Goal: Task Accomplishment & Management: Manage account settings

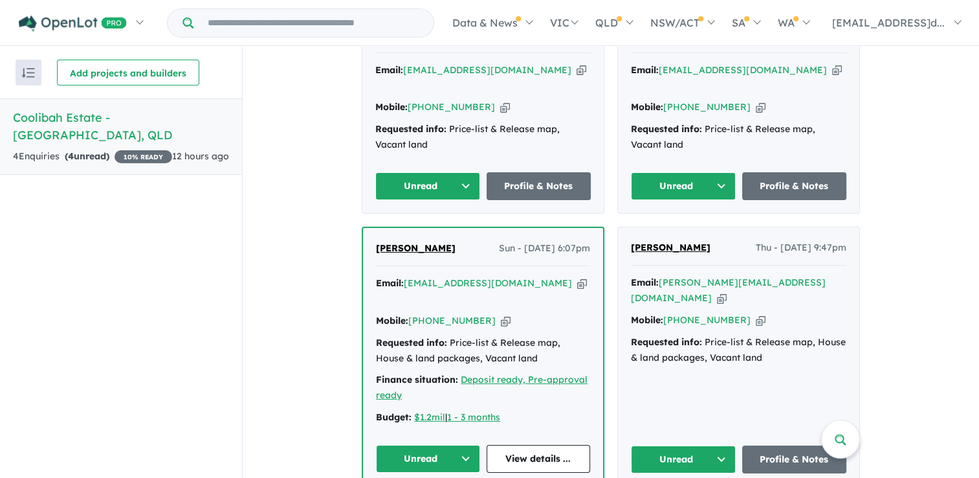
scroll to position [439, 0]
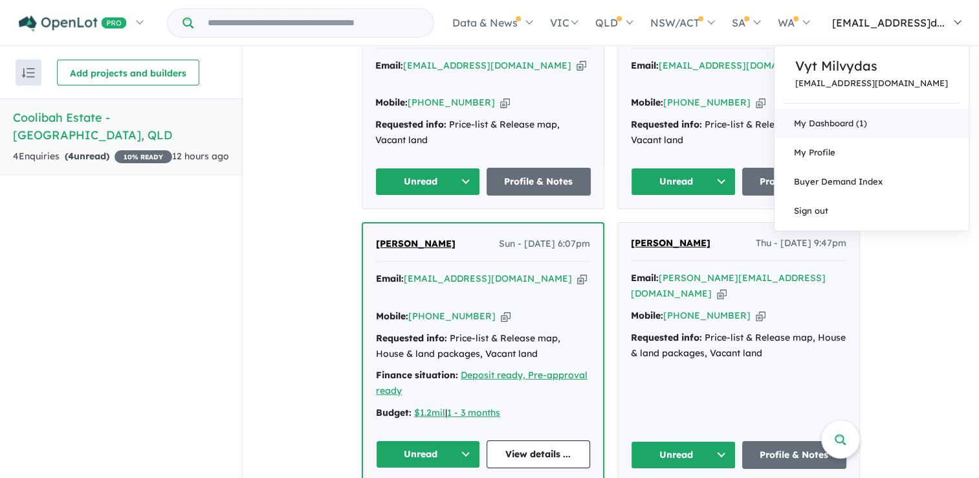
click at [896, 120] on link "My Dashboard (1)" at bounding box center [872, 123] width 194 height 29
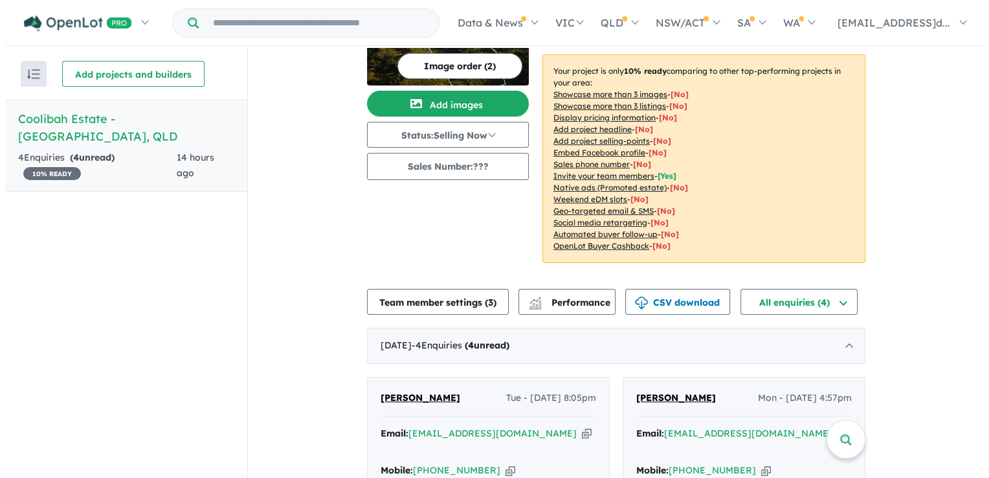
scroll to position [65, 0]
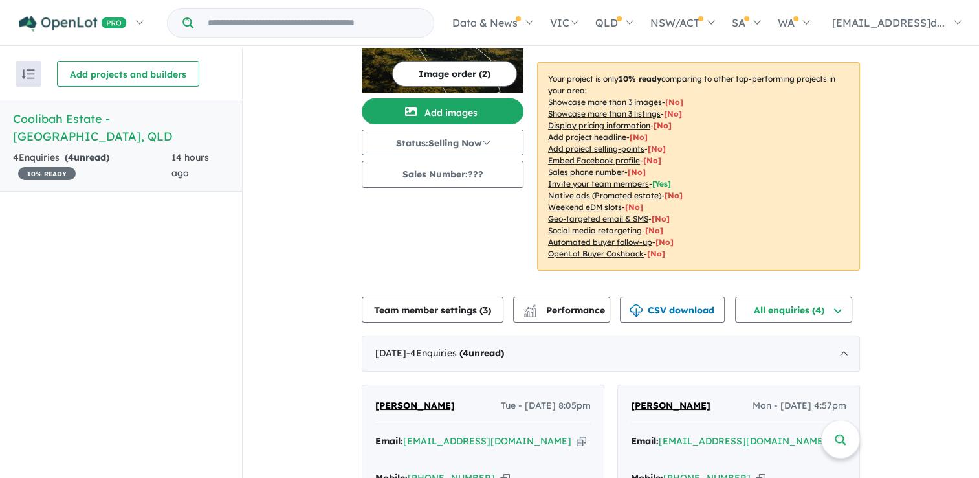
click at [605, 185] on u "Invite your team members" at bounding box center [598, 184] width 101 height 10
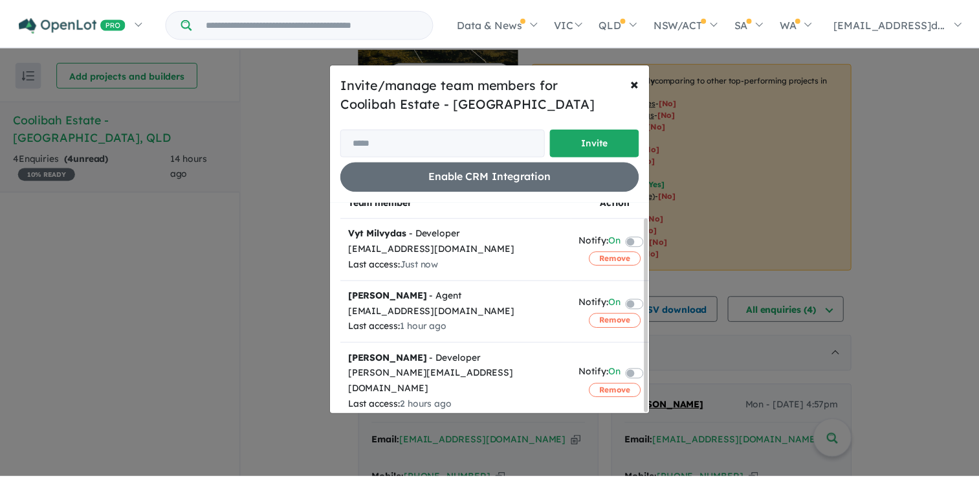
scroll to position [16, 0]
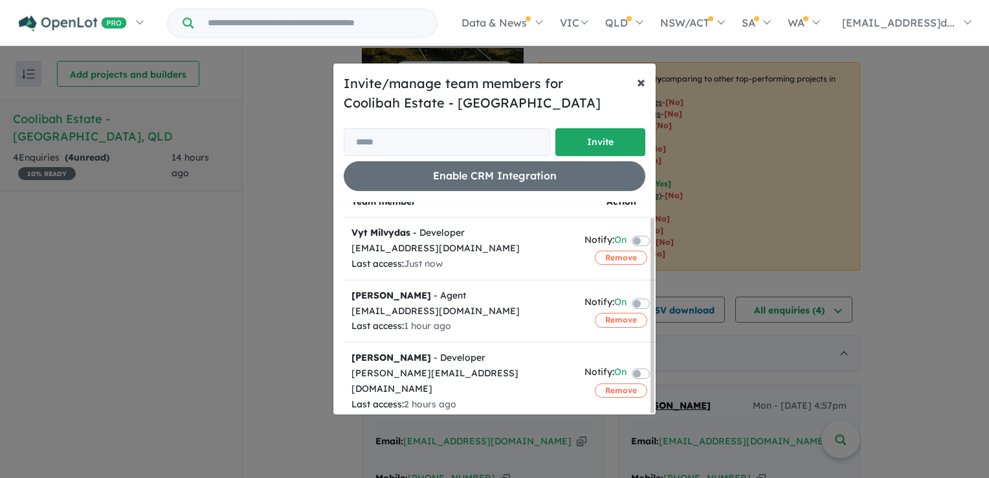
click at [638, 85] on span "×" at bounding box center [641, 81] width 8 height 19
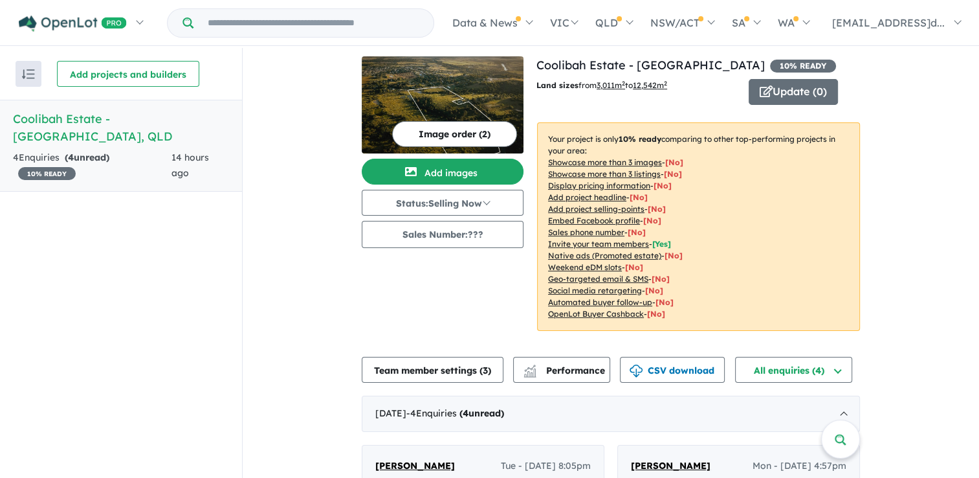
scroll to position [0, 0]
